Goal: Find contact information: Find contact information

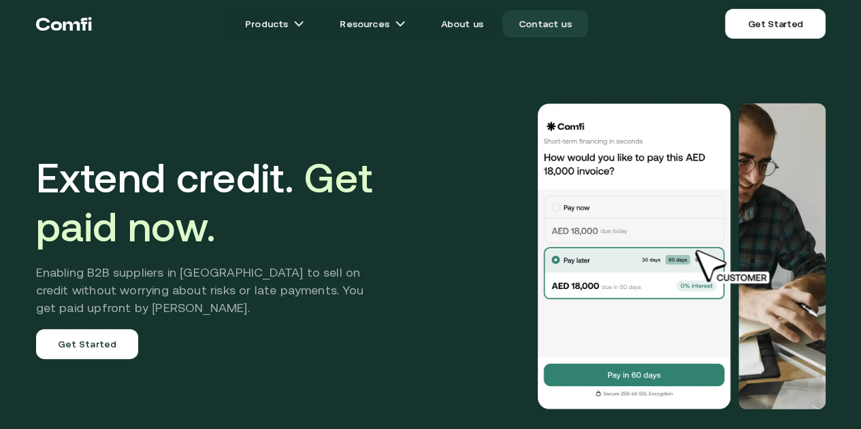
click at [549, 21] on link "Contact us" at bounding box center [545, 23] width 86 height 27
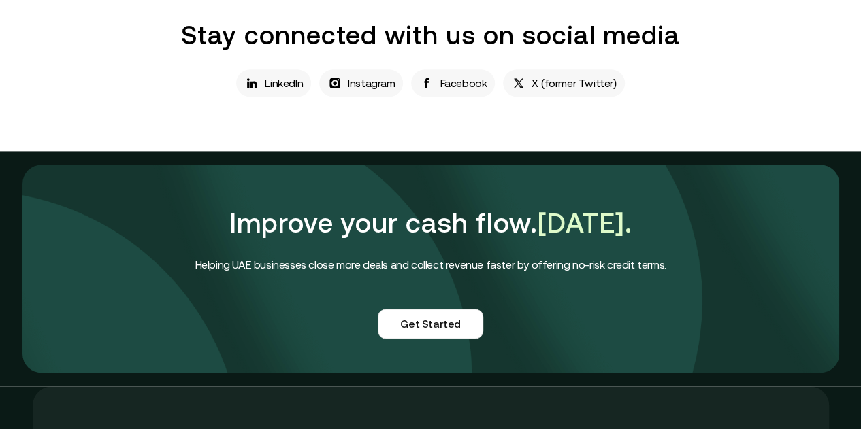
scroll to position [885, 0]
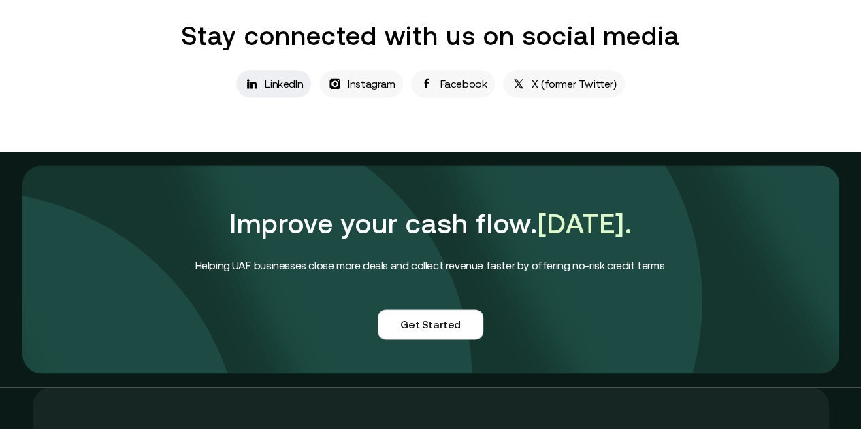
click at [303, 92] on p "LinkedIn" at bounding box center [284, 84] width 38 height 16
